Goal: Complete application form: Complete application form

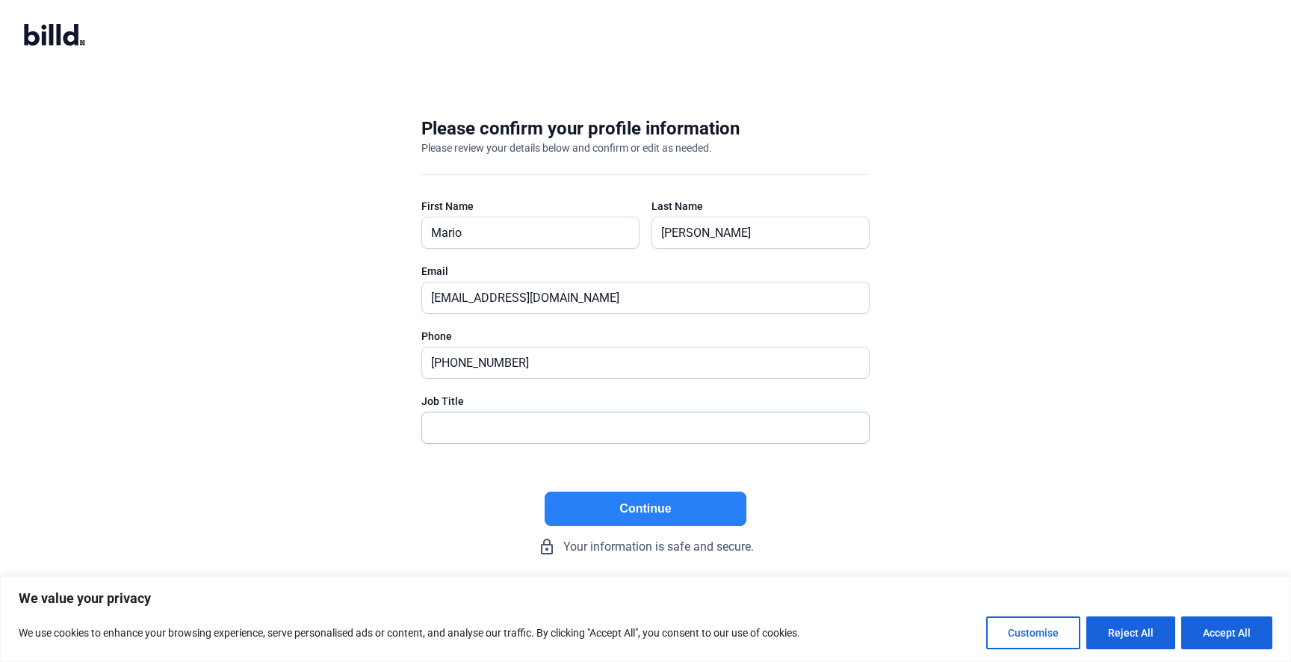
click at [576, 442] on input "text" at bounding box center [637, 427] width 430 height 31
type input "President"
click at [708, 514] on button "Continue" at bounding box center [646, 509] width 202 height 34
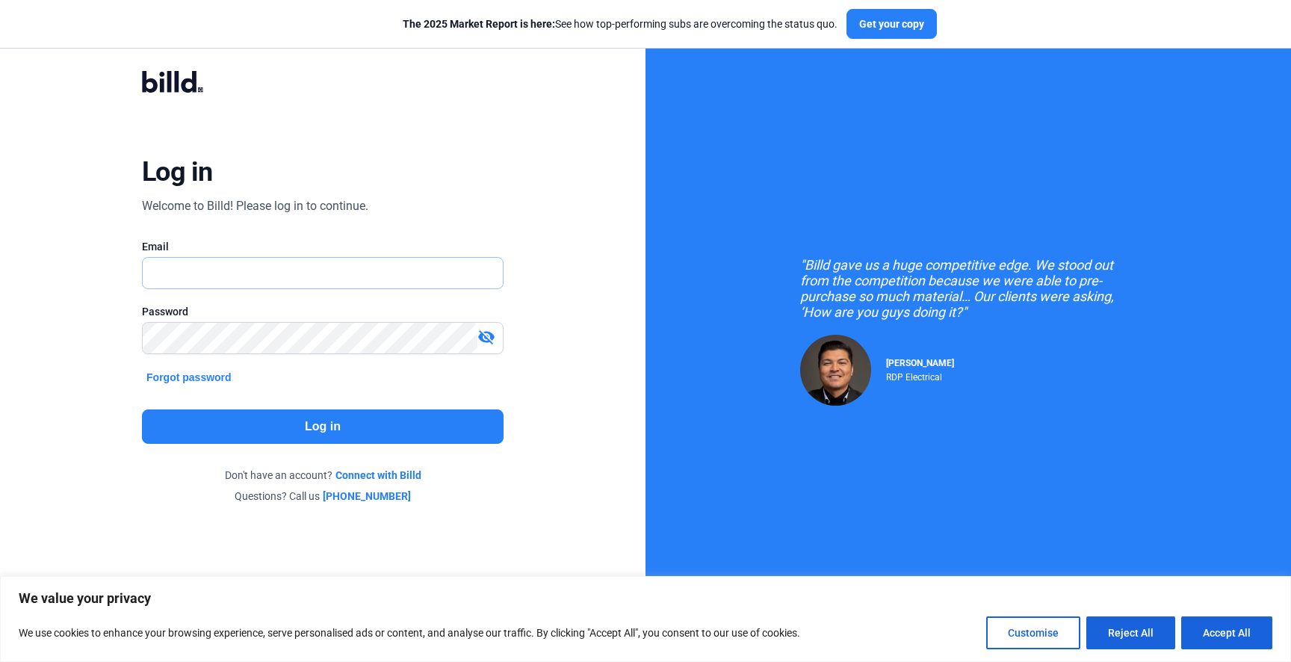
click at [342, 269] on input "text" at bounding box center [323, 273] width 360 height 31
type input "[EMAIL_ADDRESS][DOMAIN_NAME]"
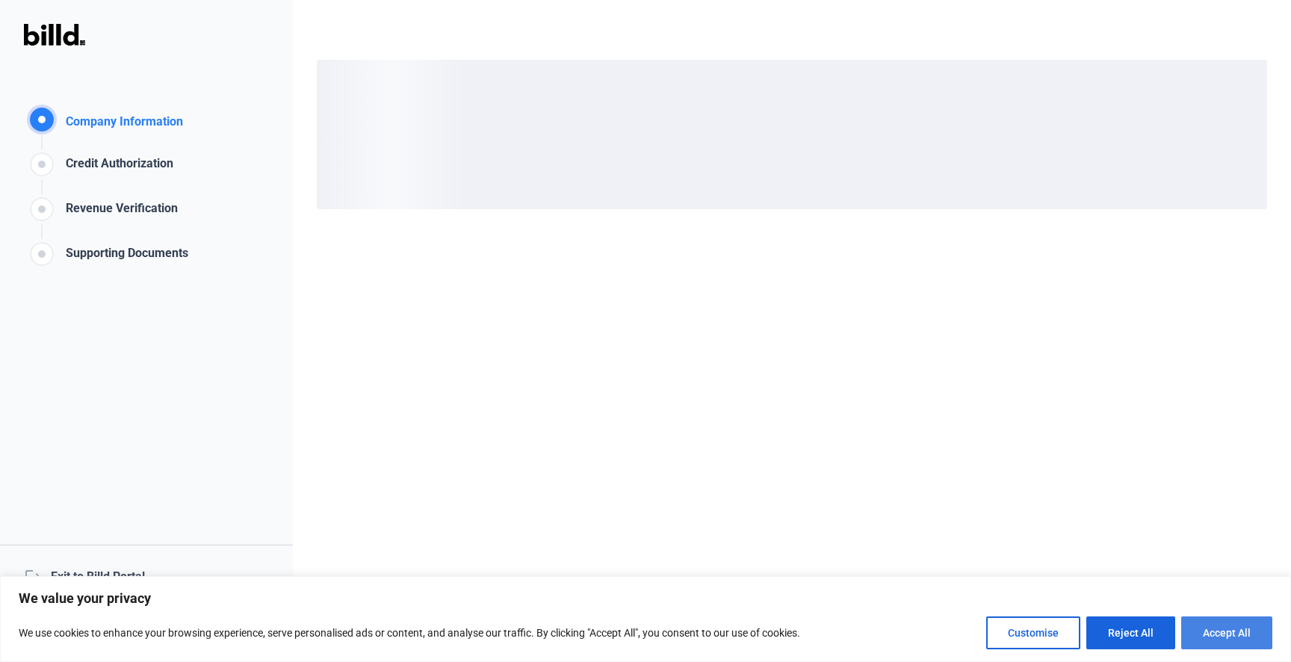
click at [1235, 628] on button "Accept All" at bounding box center [1226, 632] width 91 height 33
checkbox input "true"
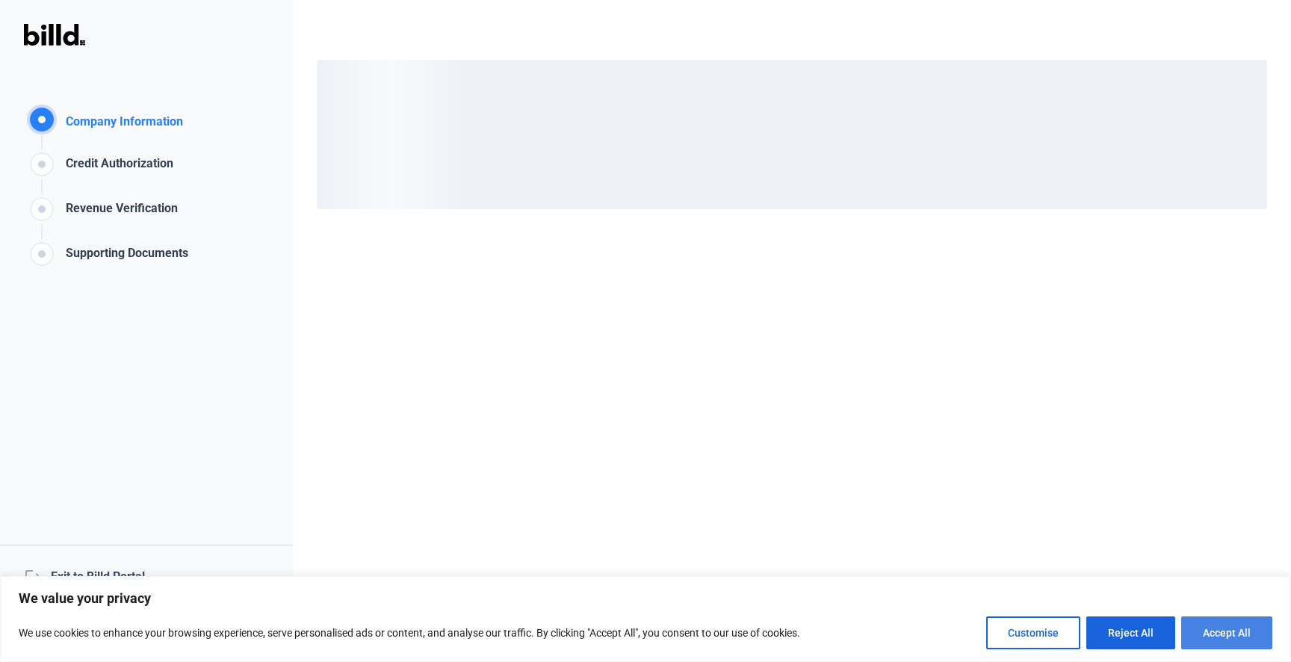
checkbox input "true"
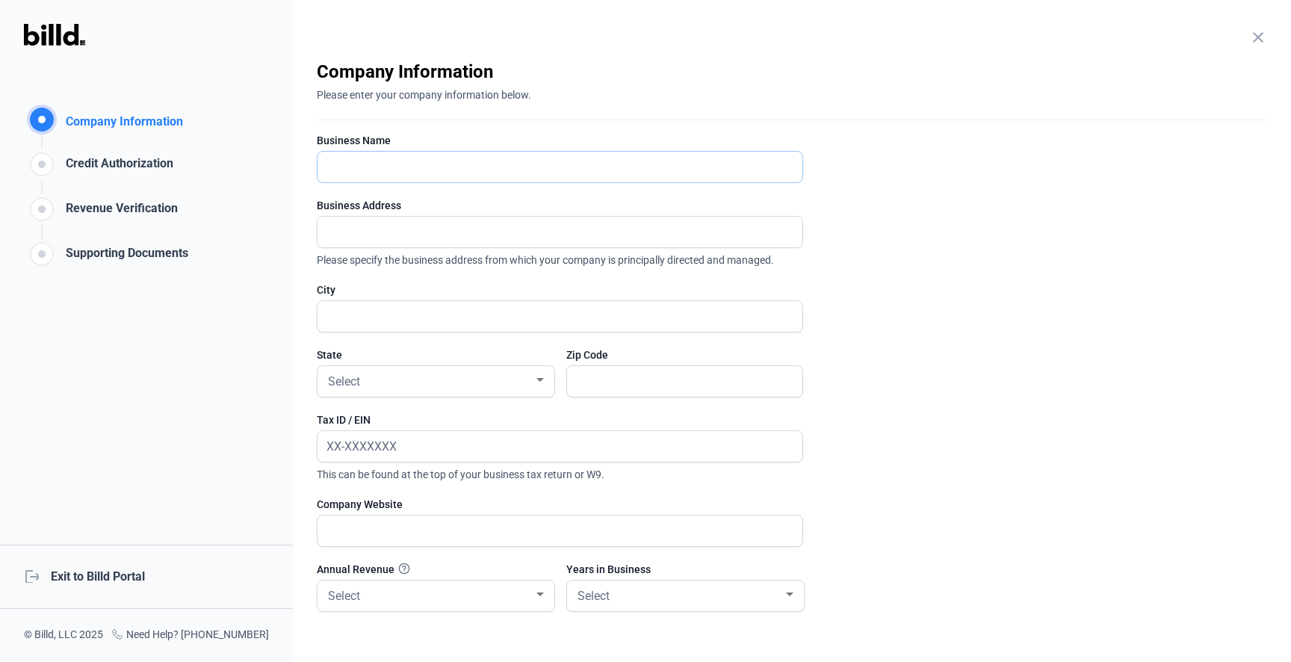
click at [397, 161] on input "text" at bounding box center [560, 167] width 485 height 31
type input "Nuvila Electric LLC"
type input "[STREET_ADDRESS]"
type input "Spring"
type input "77373"
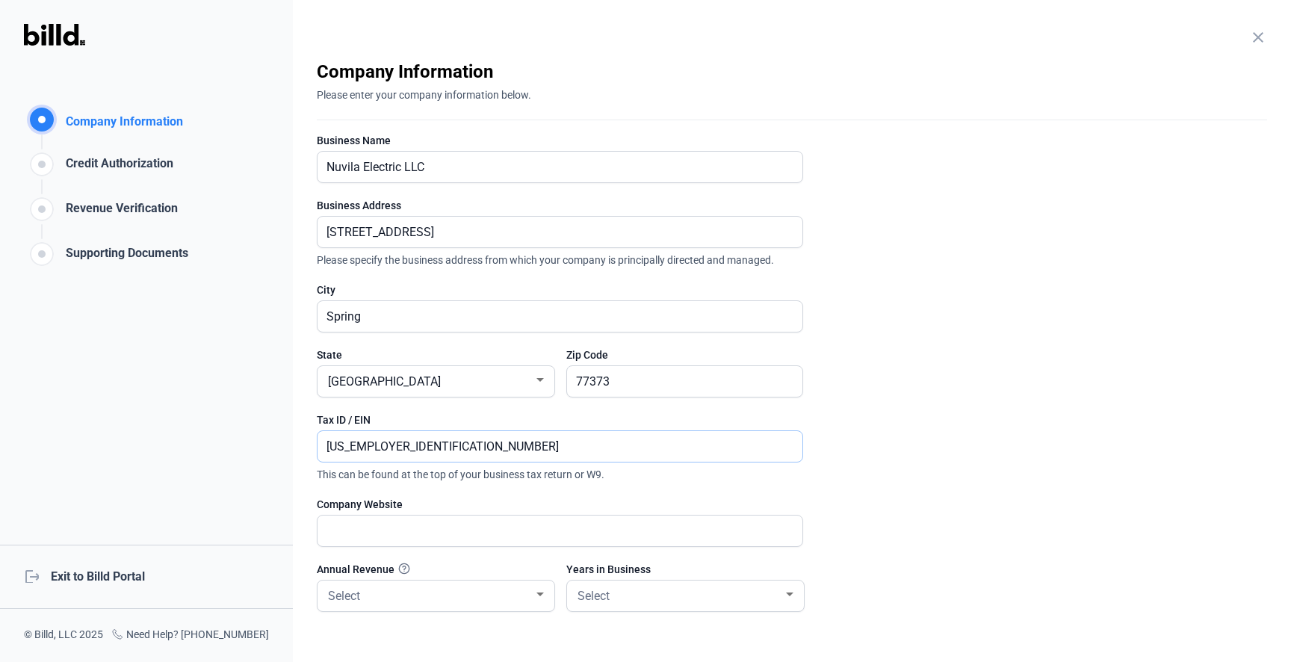
type input "[US_EMPLOYER_IDENTIFICATION_NUMBER]"
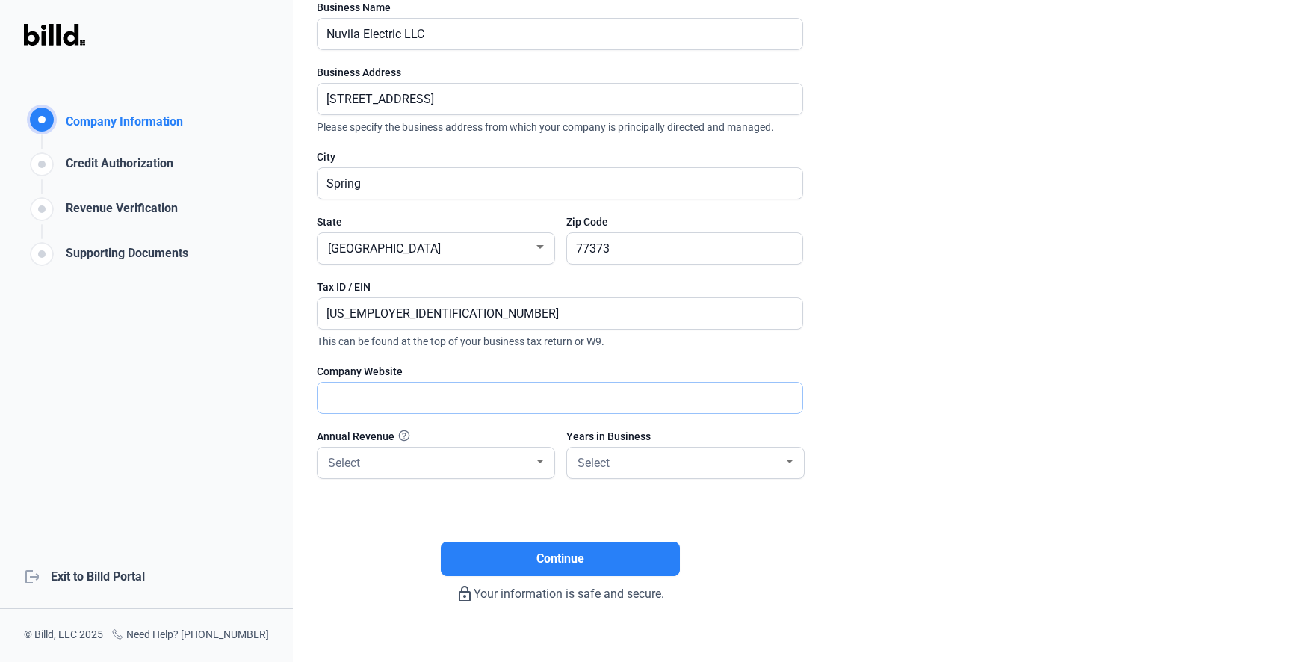
scroll to position [133, 0]
type input "[DOMAIN_NAME]"
click at [529, 466] on div "Select" at bounding box center [429, 461] width 208 height 21
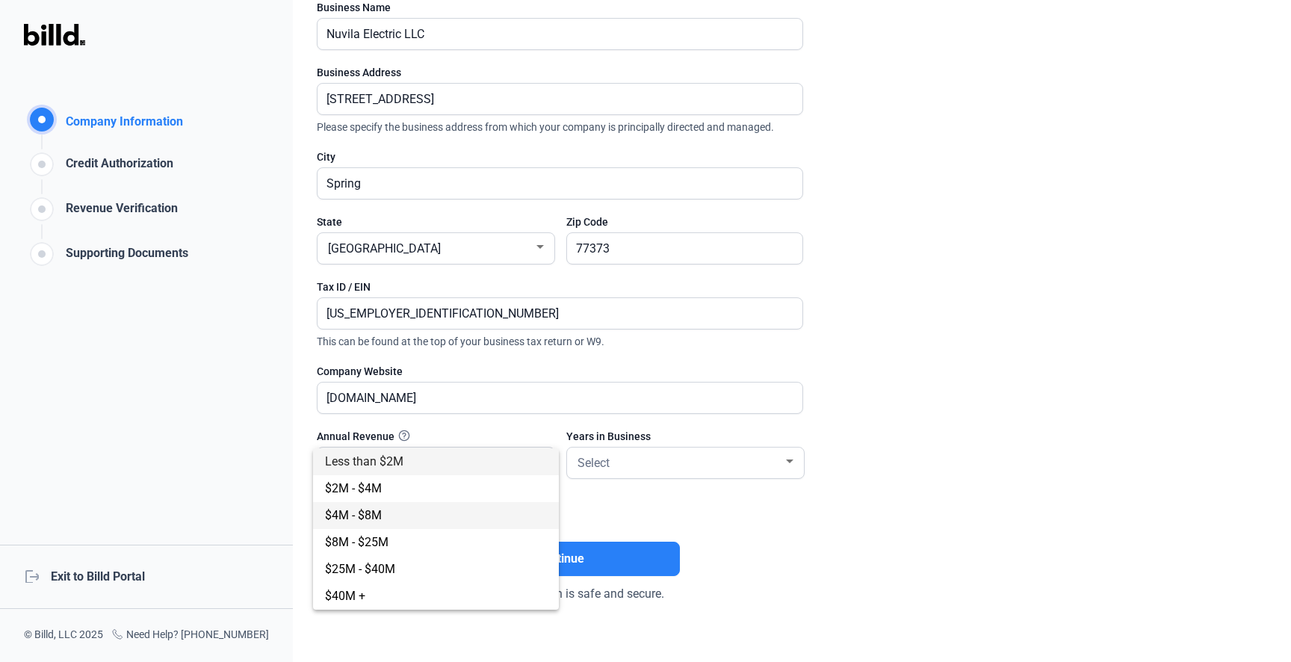
click at [398, 522] on span "$4M - $8M" at bounding box center [436, 515] width 222 height 27
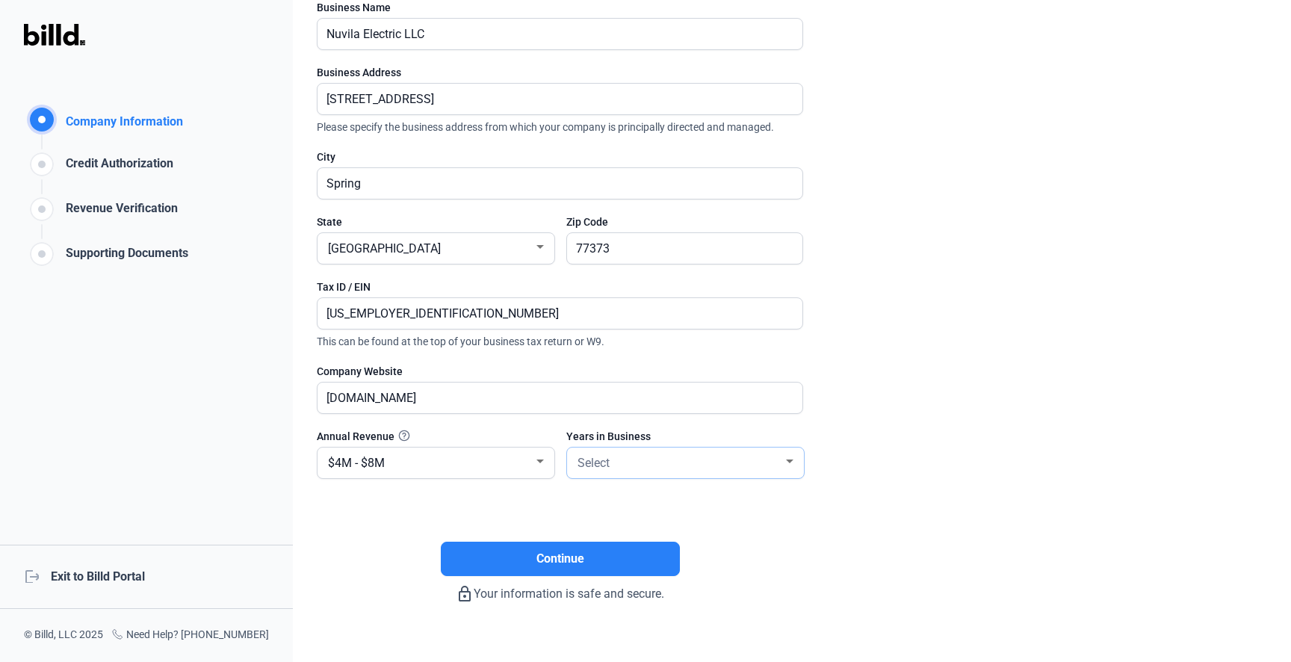
click at [720, 466] on div "Select" at bounding box center [679, 461] width 208 height 21
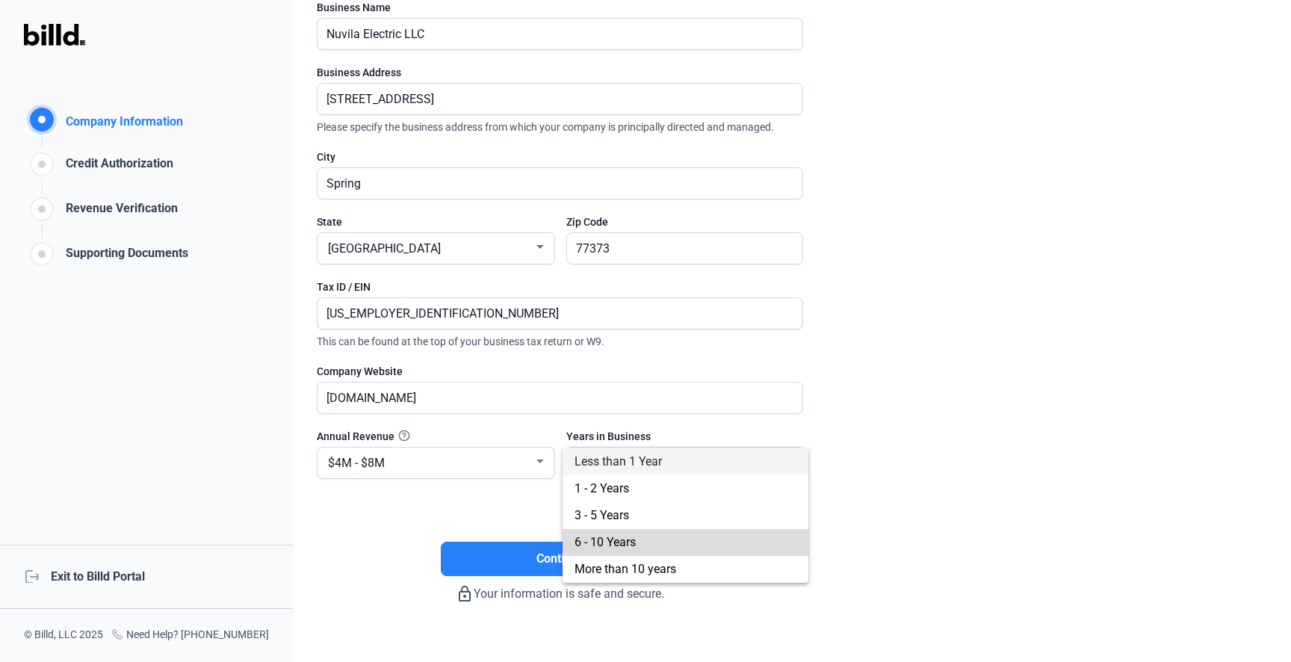
click at [645, 542] on span "6 - 10 Years" at bounding box center [686, 542] width 222 height 27
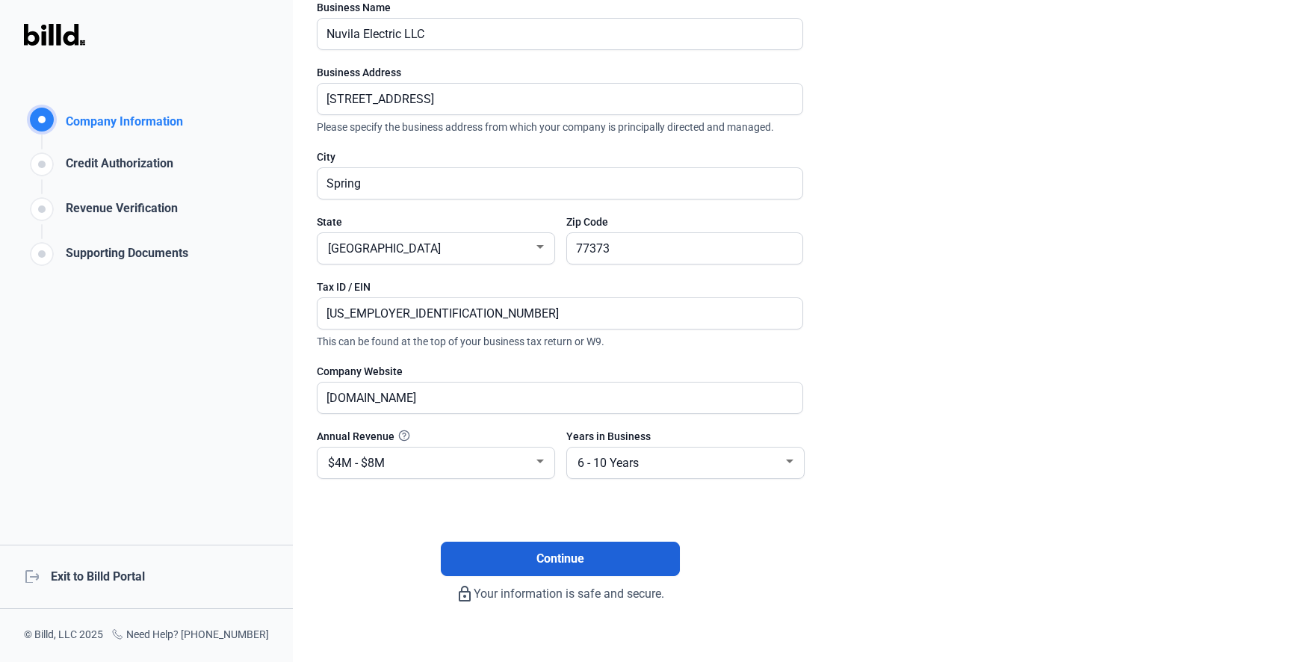
click at [545, 543] on button "Continue" at bounding box center [560, 559] width 239 height 34
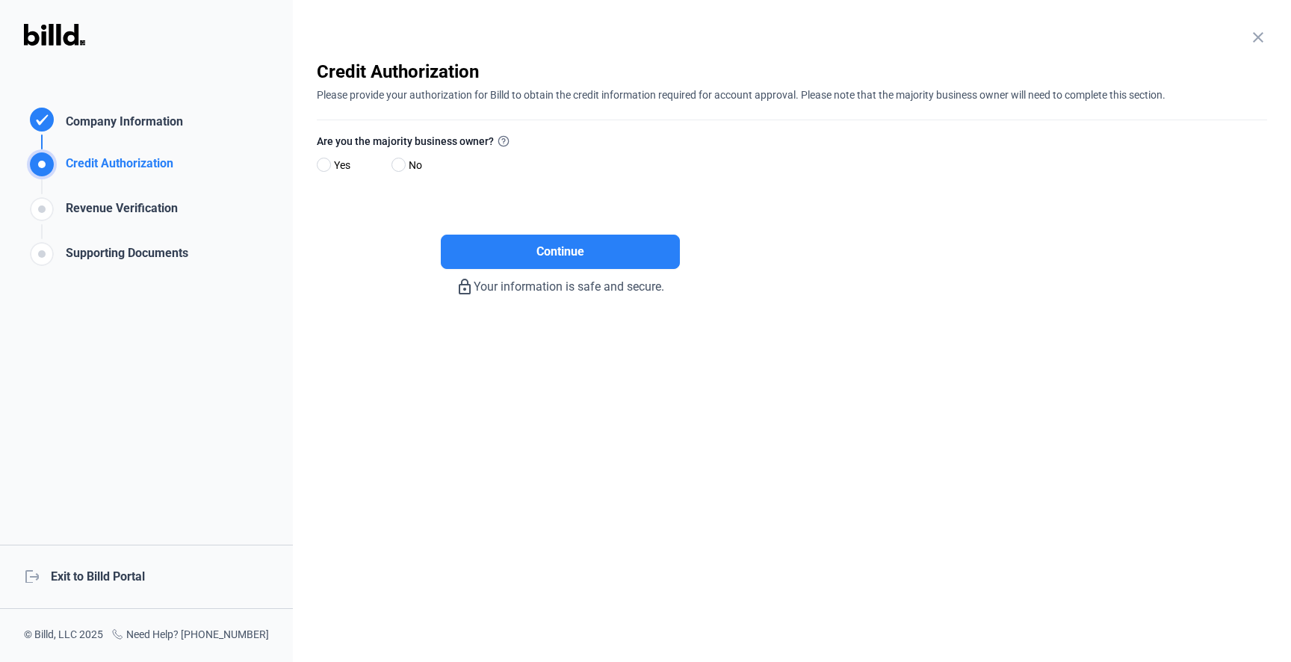
scroll to position [0, 0]
click at [328, 163] on span at bounding box center [324, 165] width 14 height 14
click at [328, 163] on input "Yes" at bounding box center [322, 165] width 11 height 11
radio input "true"
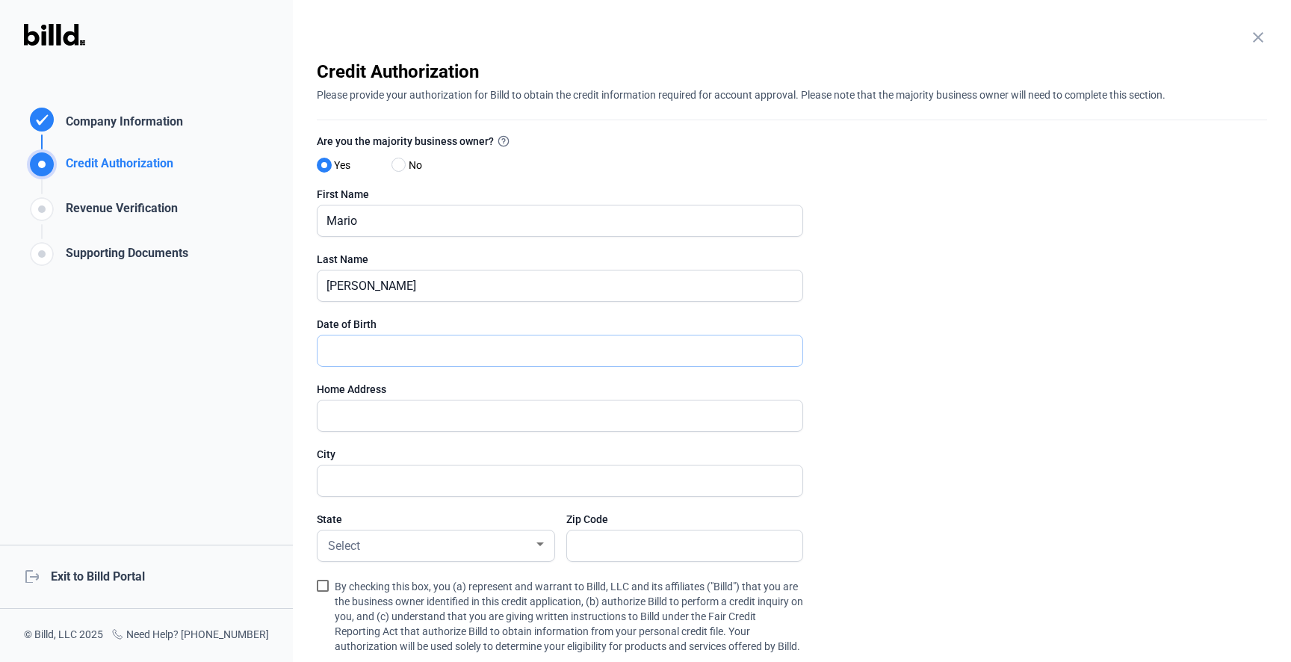
click at [395, 352] on input "text" at bounding box center [552, 350] width 468 height 31
type input "[DATE]"
type input "[STREET_ADDRESS]"
type input "Conroe"
type input "77385"
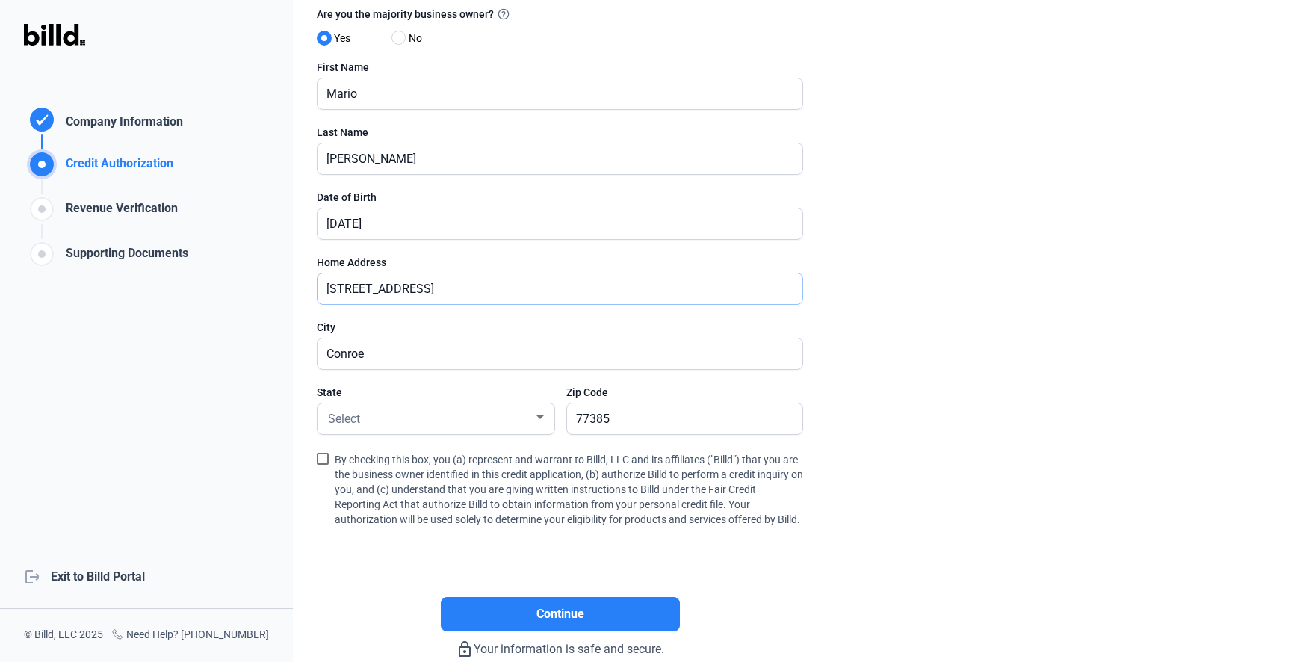
scroll to position [129, 0]
click at [426, 417] on div "Select" at bounding box center [429, 416] width 208 height 21
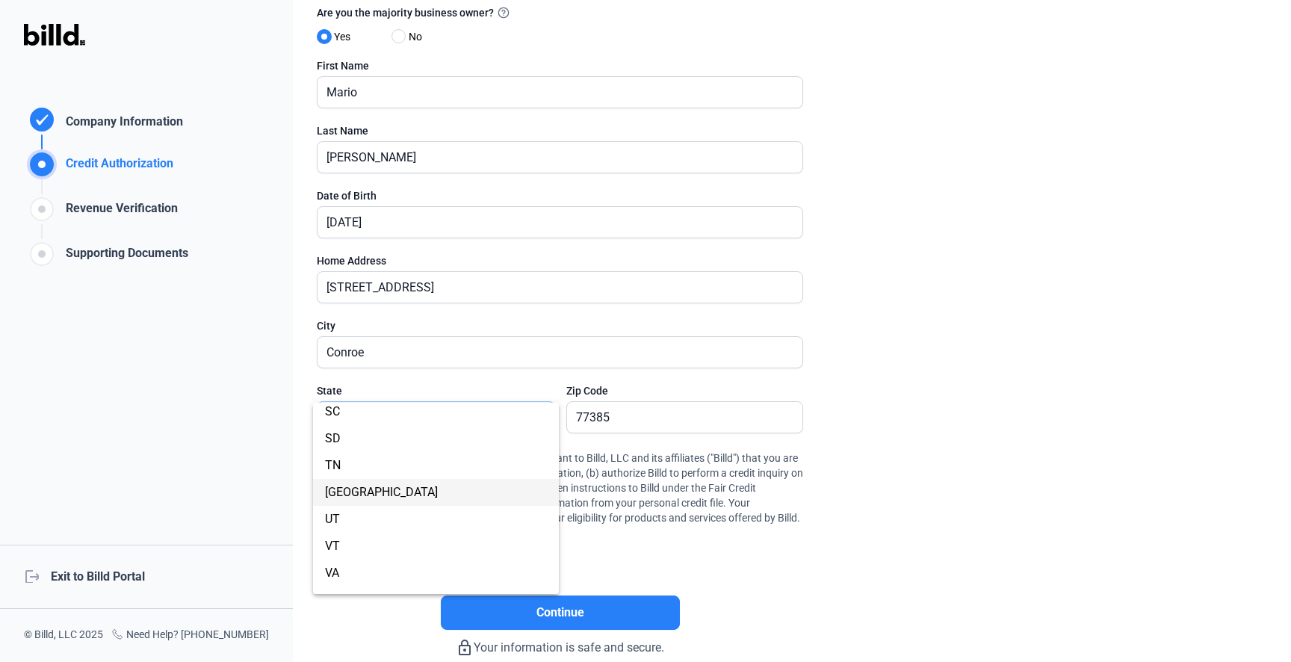
scroll to position [1079, 0]
click at [362, 489] on span "[GEOGRAPHIC_DATA]" at bounding box center [436, 493] width 222 height 27
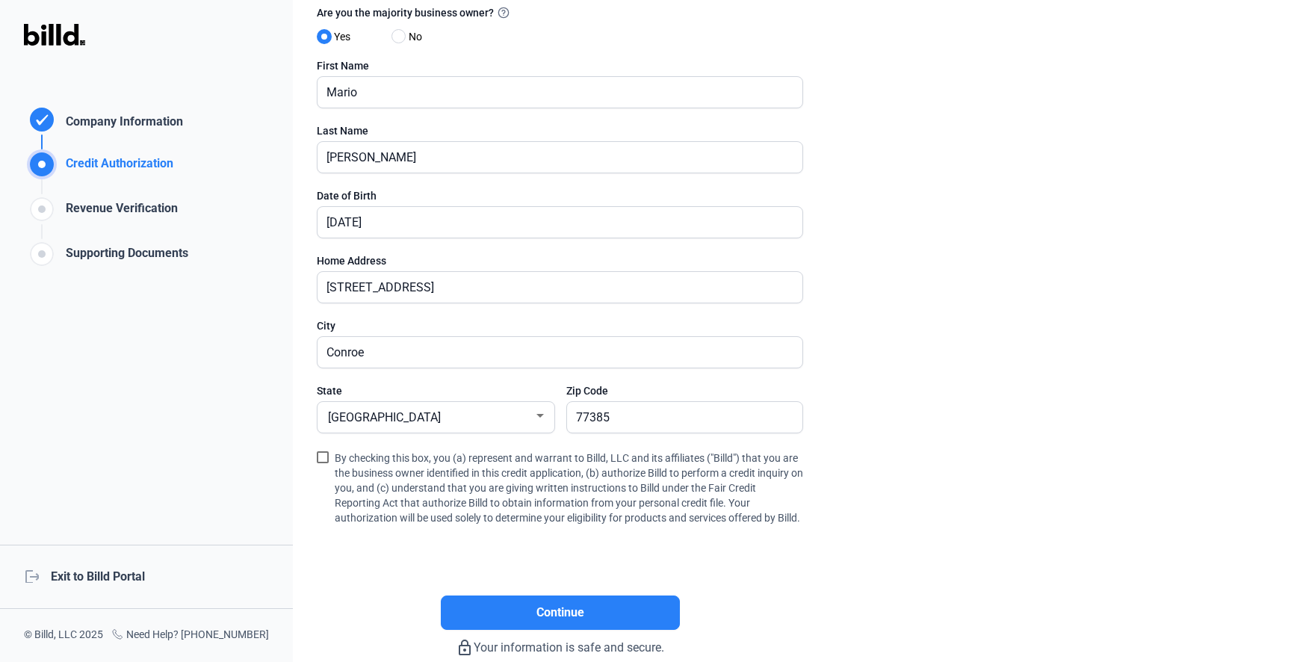
click at [368, 460] on span "By checking this box, you (a) represent and warrant to Billd, LLC and its affil…" at bounding box center [569, 486] width 468 height 77
click at [0, 0] on input "By checking this box, you (a) represent and warrant to Billd, LLC and its affil…" at bounding box center [0, 0] width 0 height 0
click at [538, 615] on button "Continue" at bounding box center [560, 612] width 239 height 34
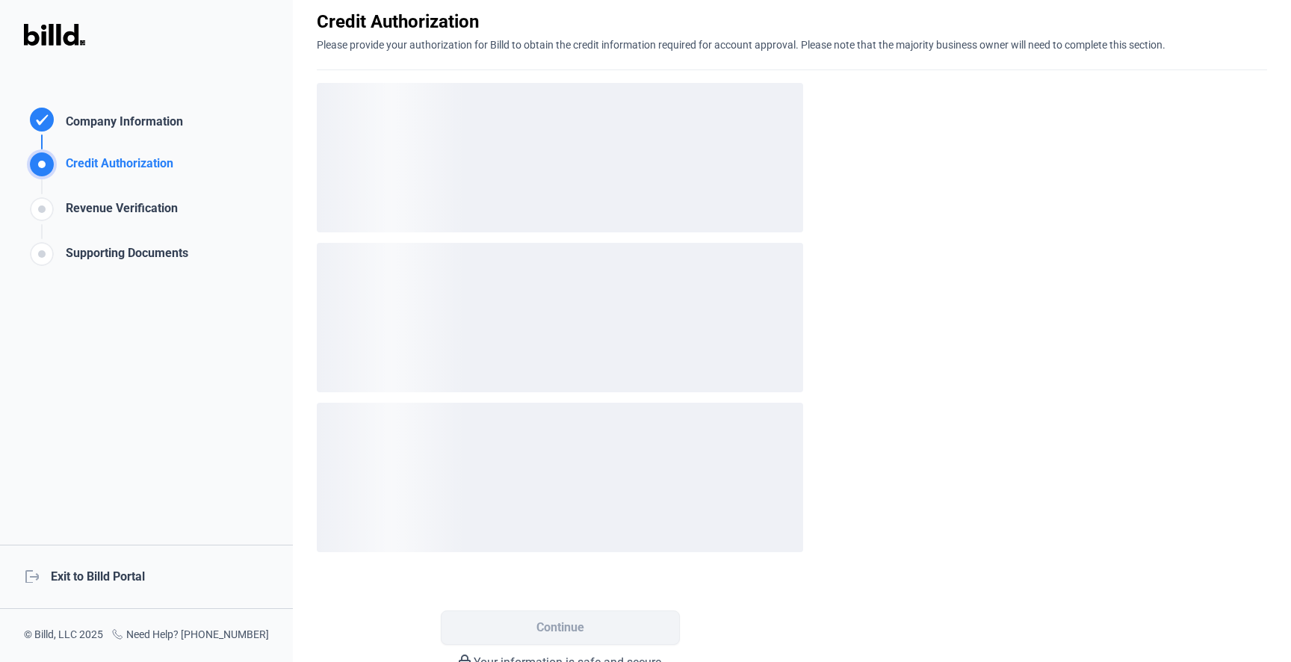
scroll to position [0, 0]
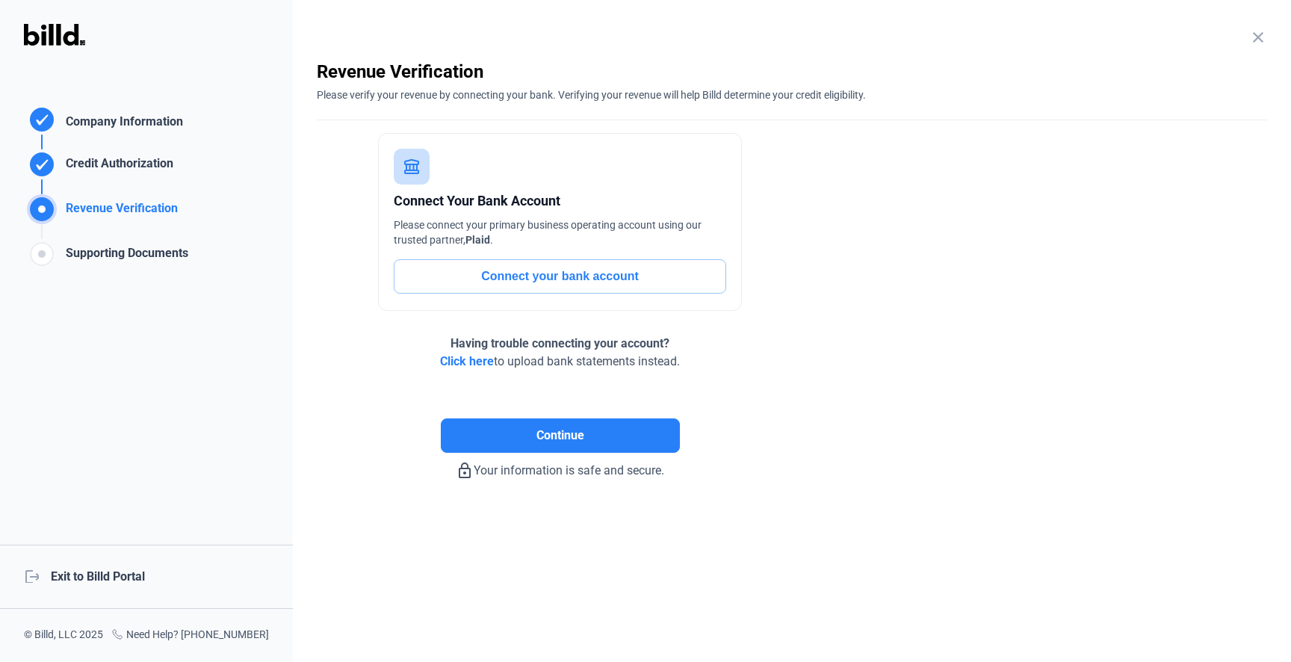
click at [566, 275] on button "Connect your bank account" at bounding box center [560, 276] width 332 height 34
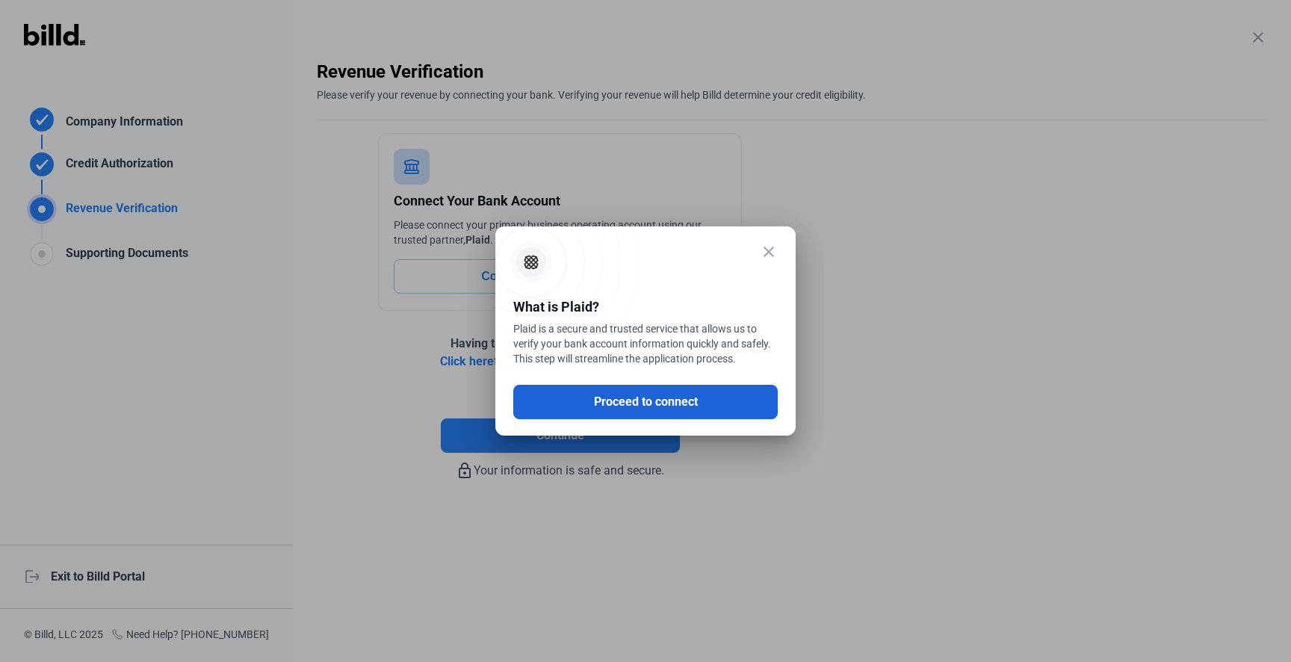
click at [622, 398] on button "Proceed to connect" at bounding box center [645, 402] width 264 height 34
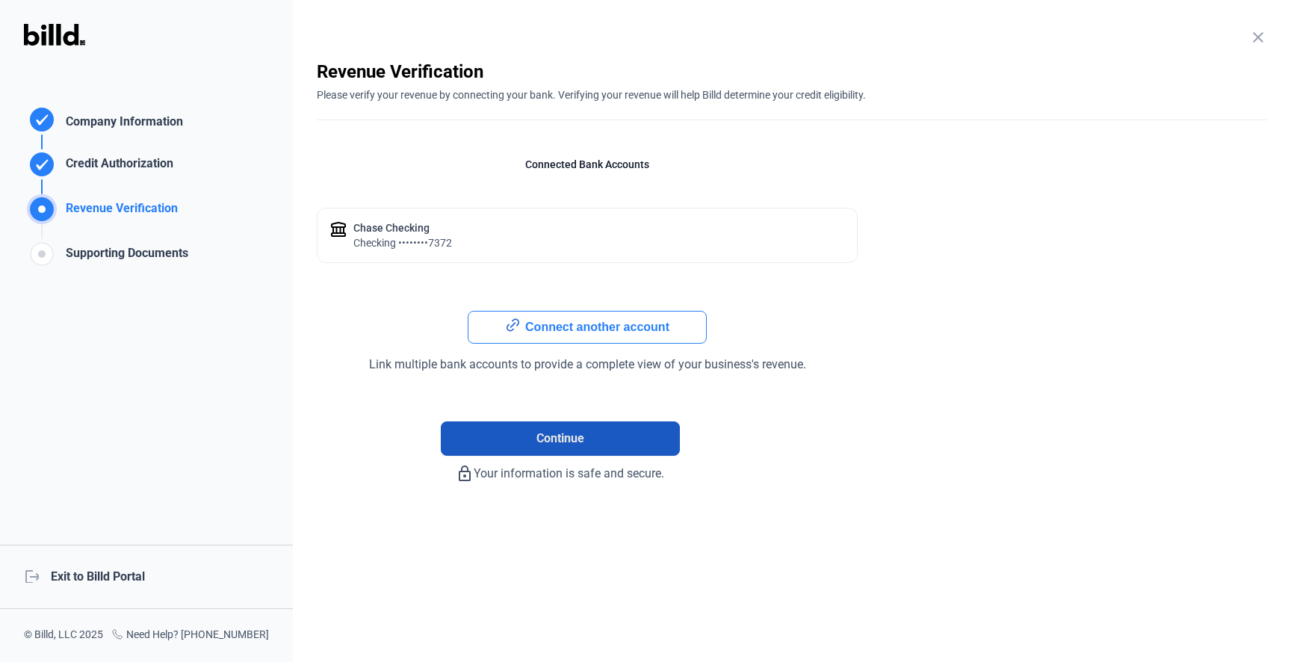
click at [548, 435] on span "Continue" at bounding box center [560, 439] width 48 height 18
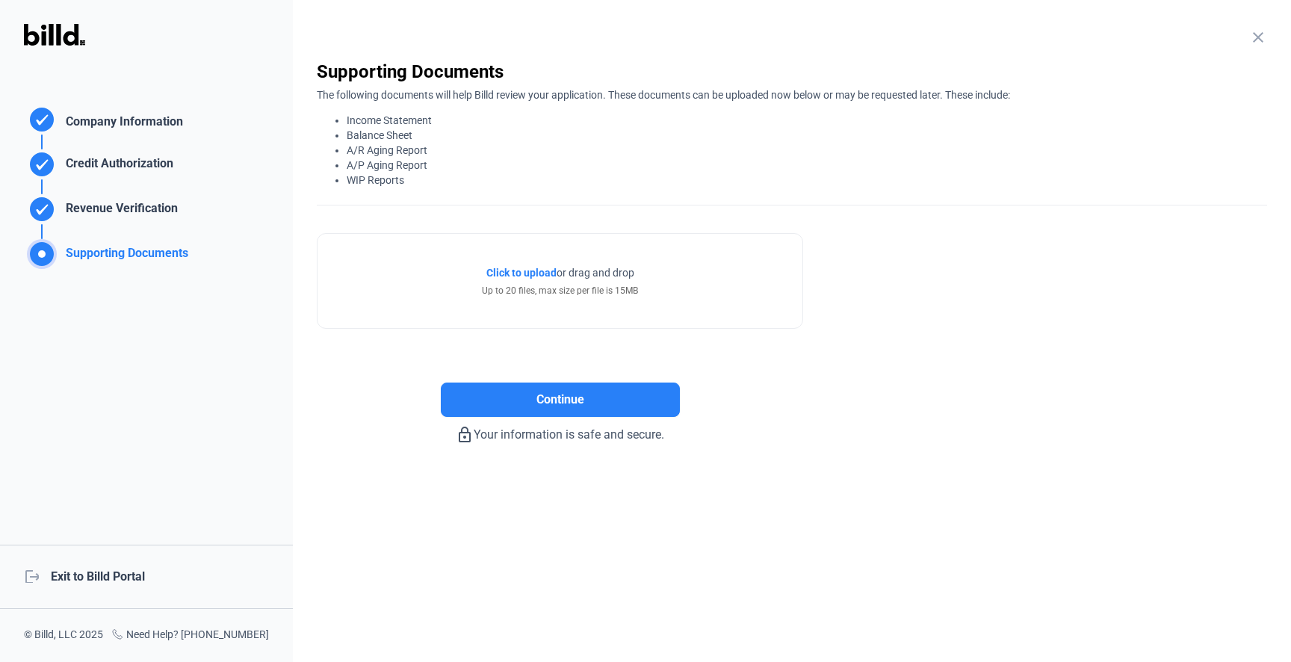
click at [511, 273] on span "Click to upload" at bounding box center [521, 273] width 70 height 12
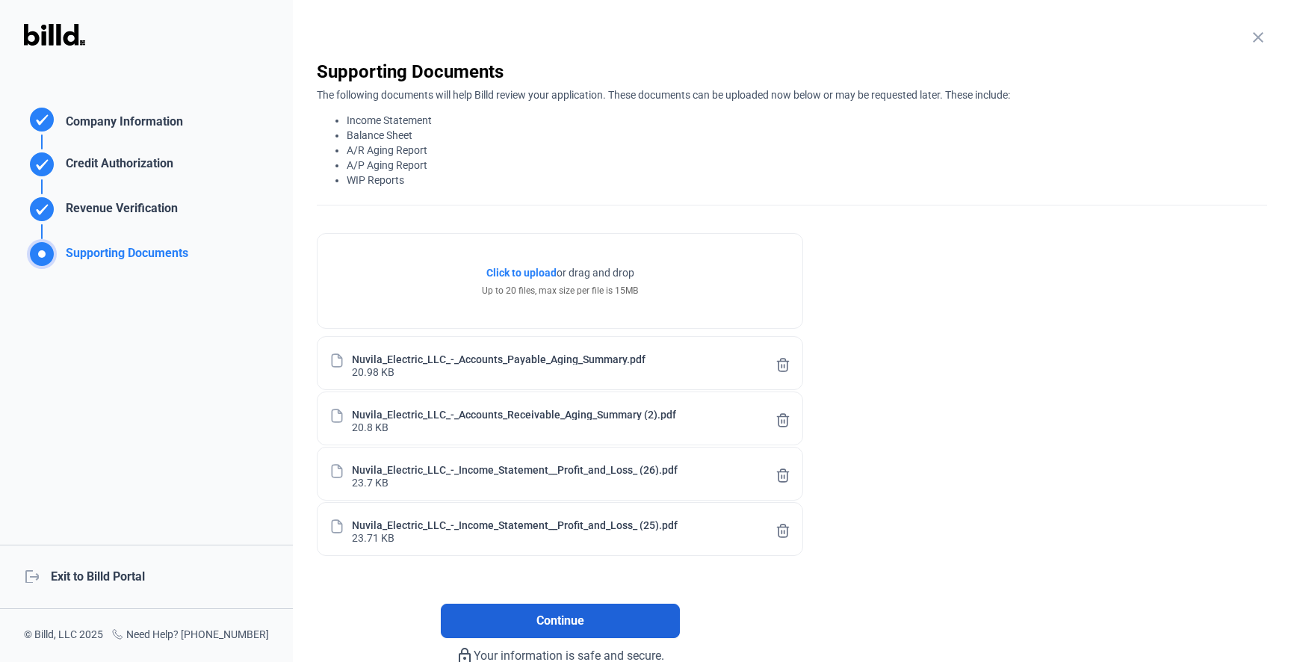
click at [555, 610] on button "Continue" at bounding box center [560, 621] width 239 height 34
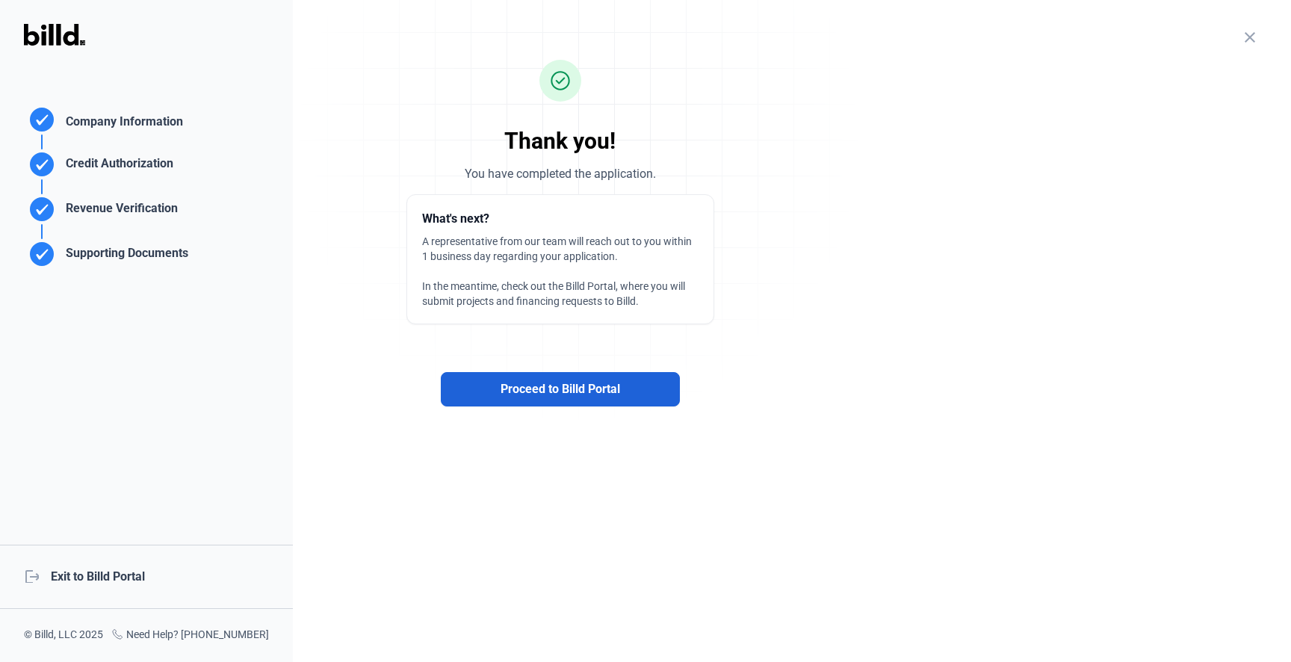
click at [568, 387] on span "Proceed to Billd Portal" at bounding box center [561, 389] width 120 height 18
